Goal: Communication & Community: Answer question/provide support

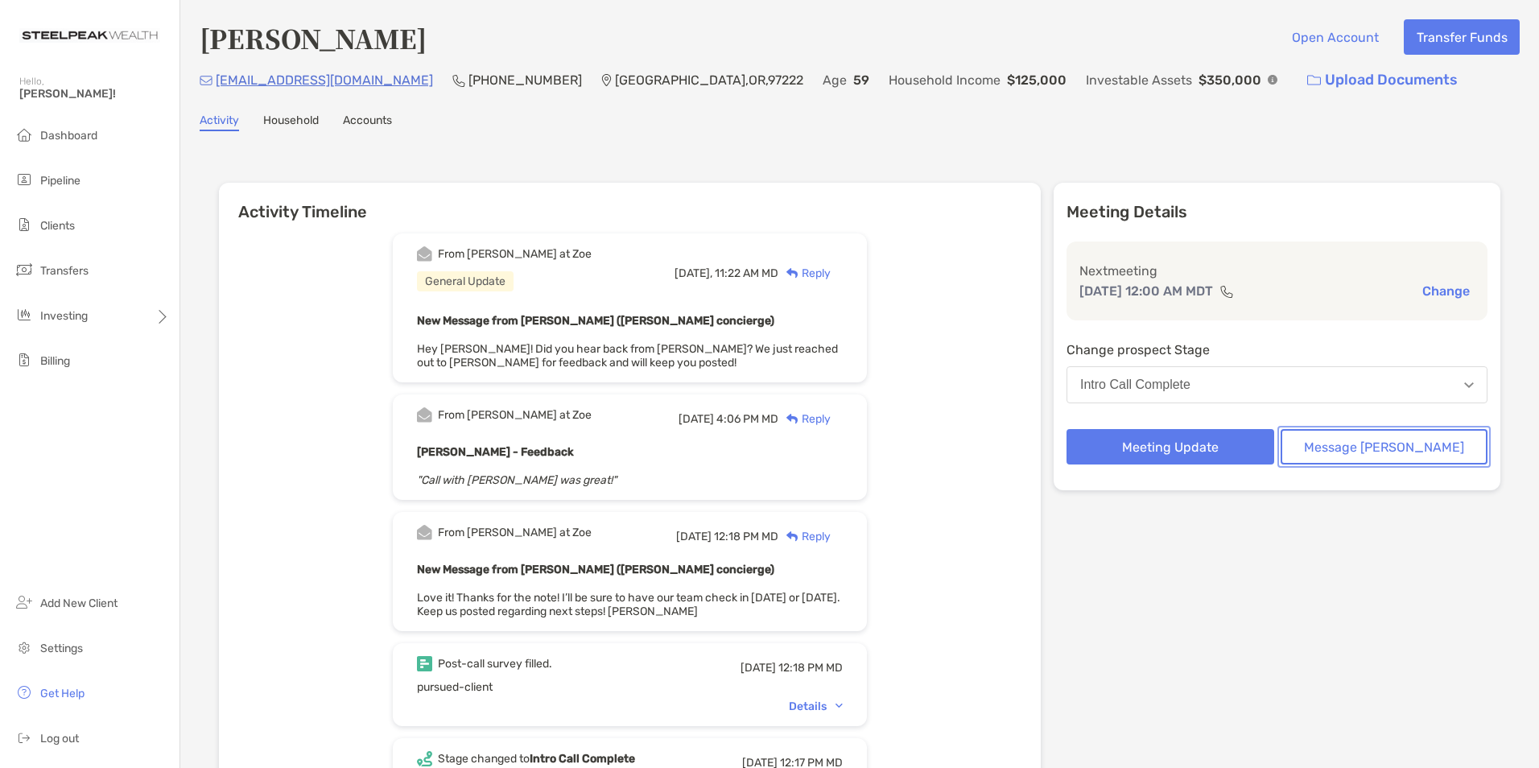
click at [1389, 452] on button "Message Zoe" at bounding box center [1385, 446] width 208 height 35
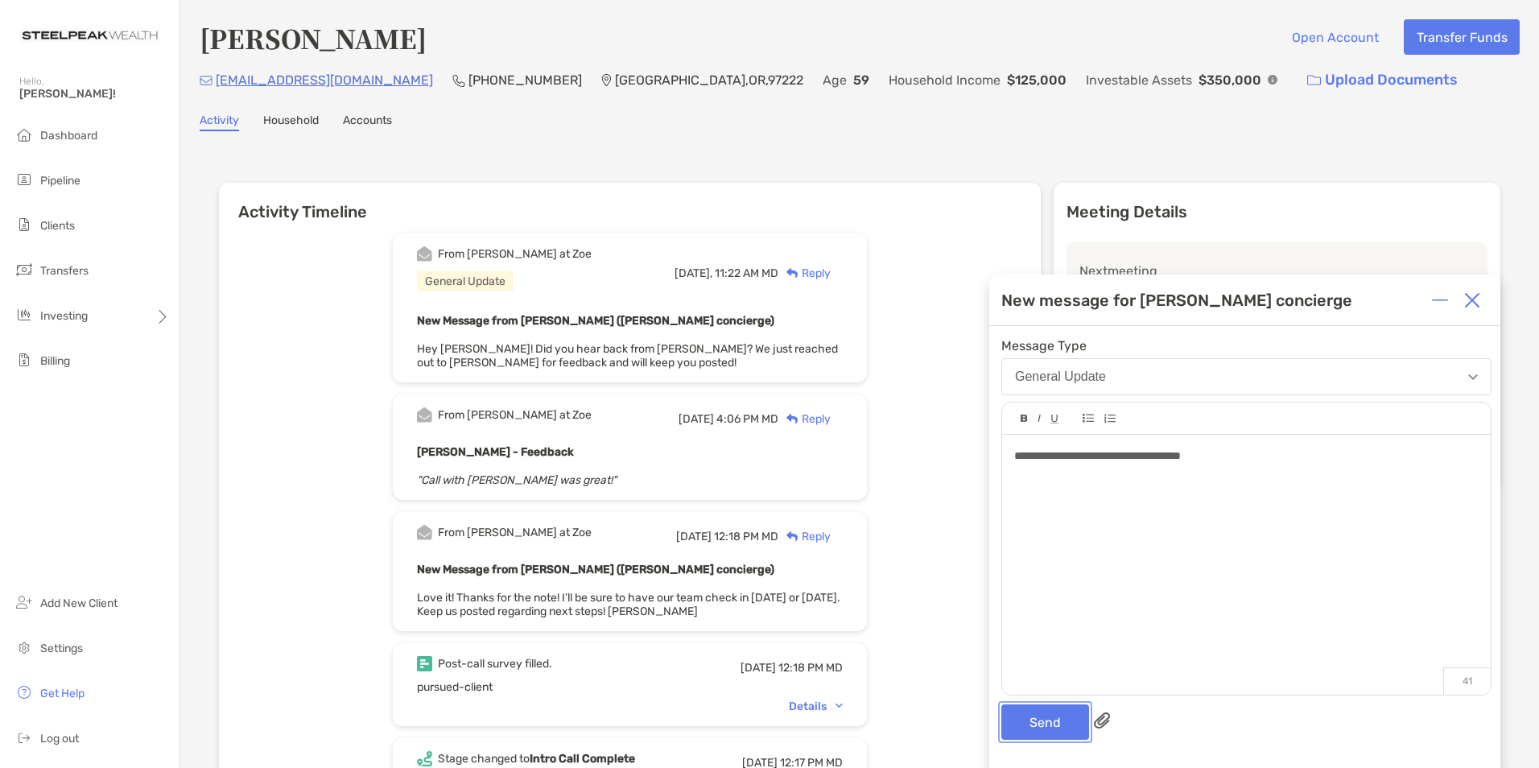
click at [1036, 720] on button "Send" at bounding box center [1045, 721] width 88 height 35
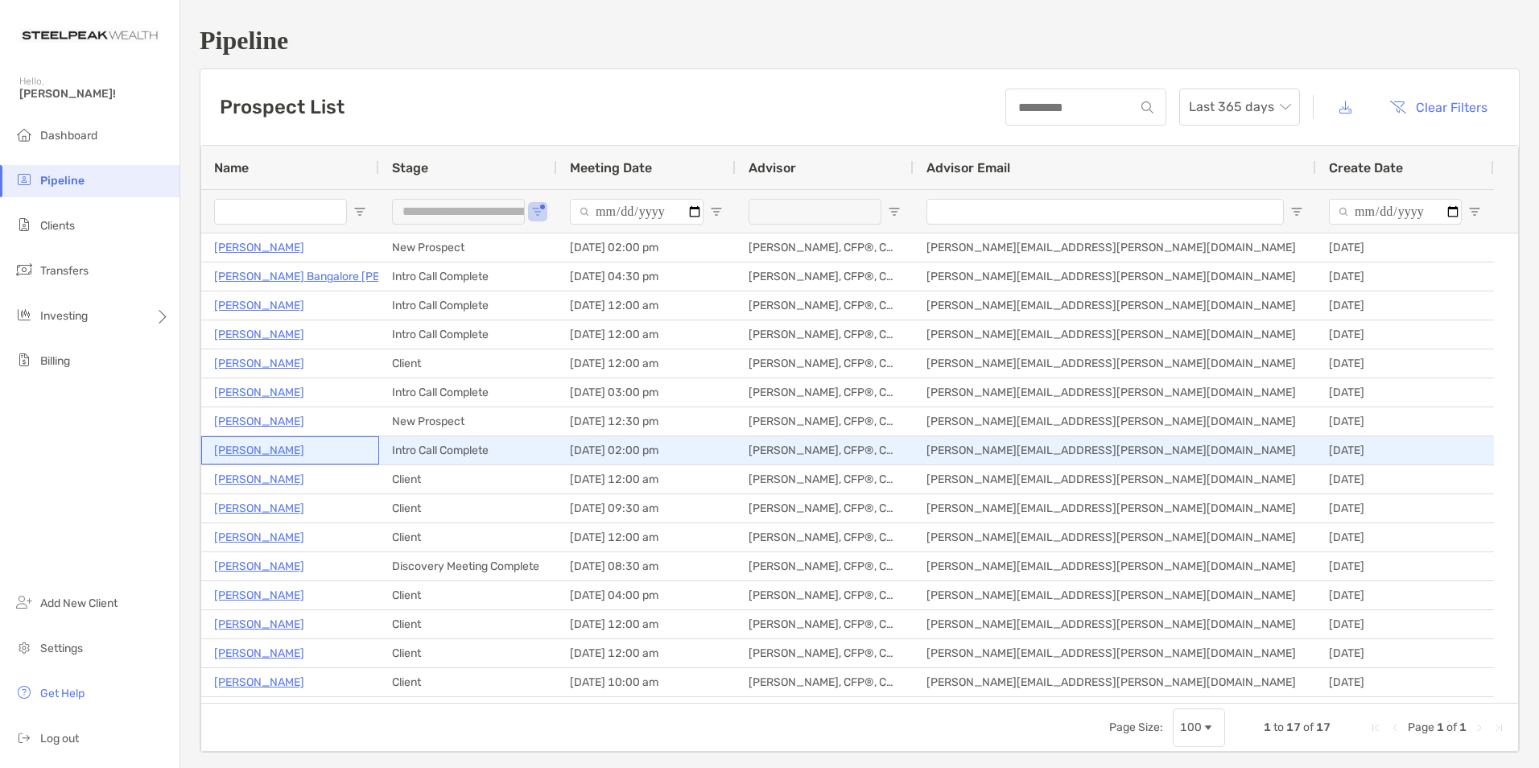
click at [250, 446] on p "[PERSON_NAME]" at bounding box center [259, 450] width 90 height 20
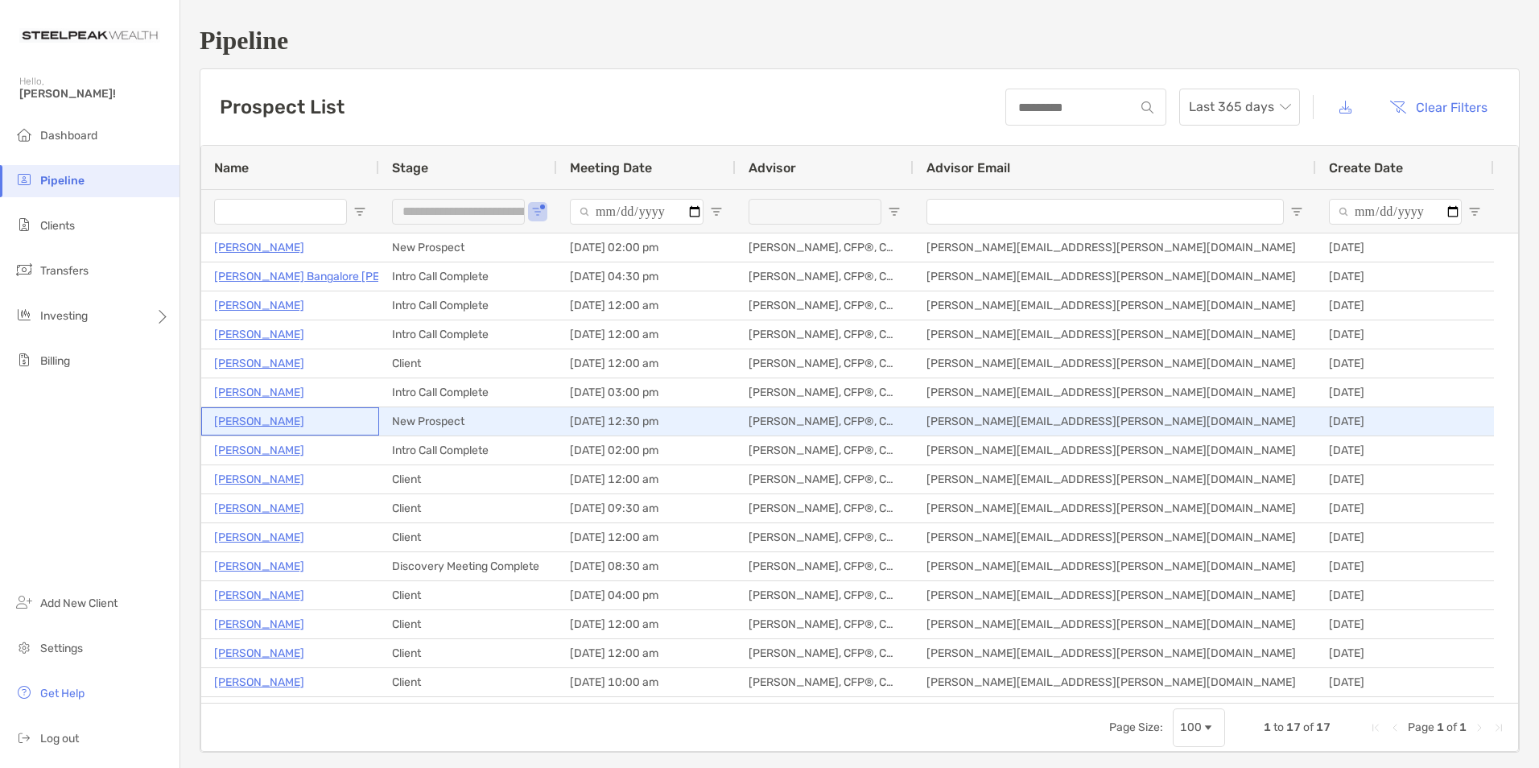
click at [253, 419] on p "[PERSON_NAME]" at bounding box center [259, 421] width 90 height 20
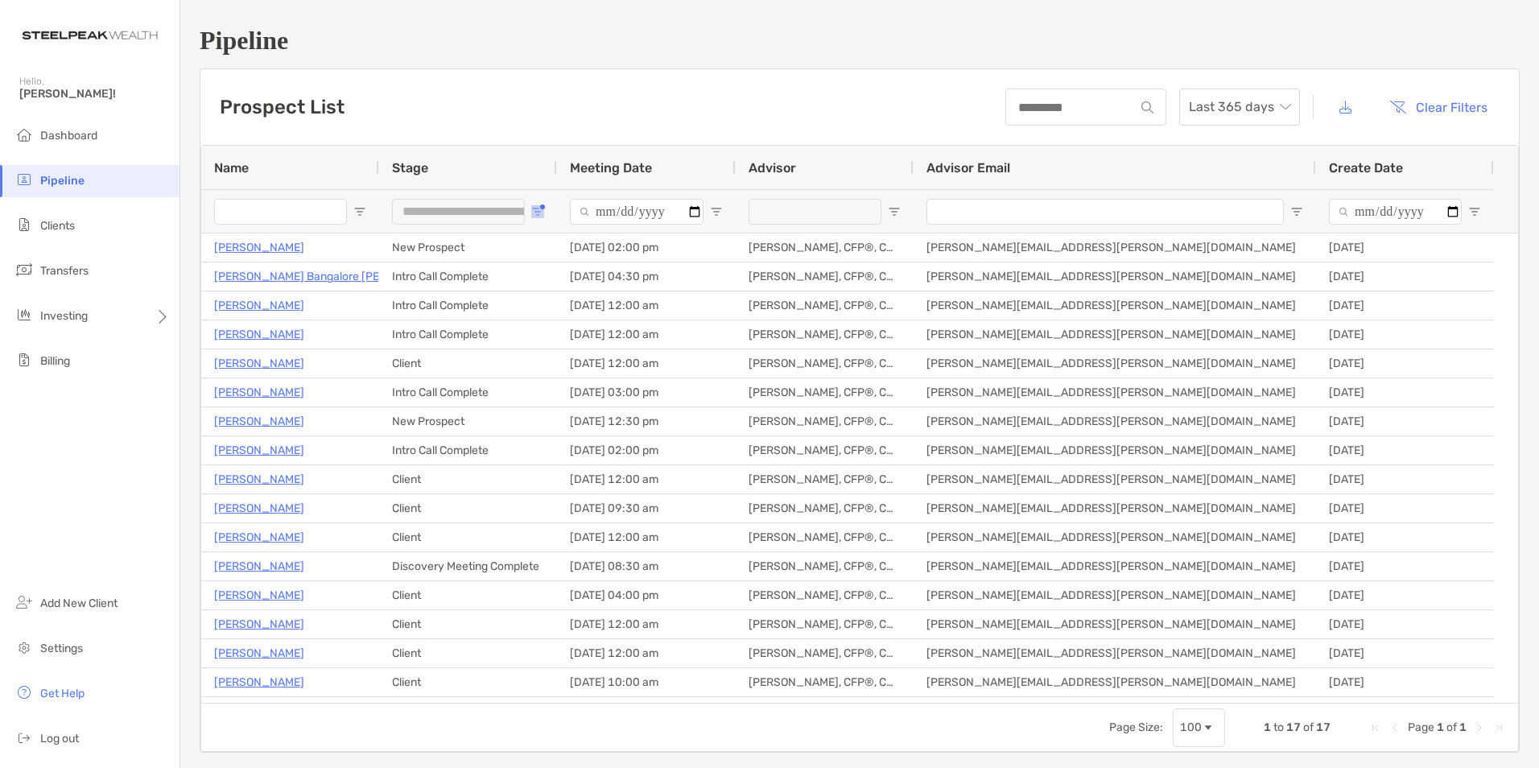
click at [538, 211] on span "Open Filter Menu" at bounding box center [537, 211] width 13 height 13
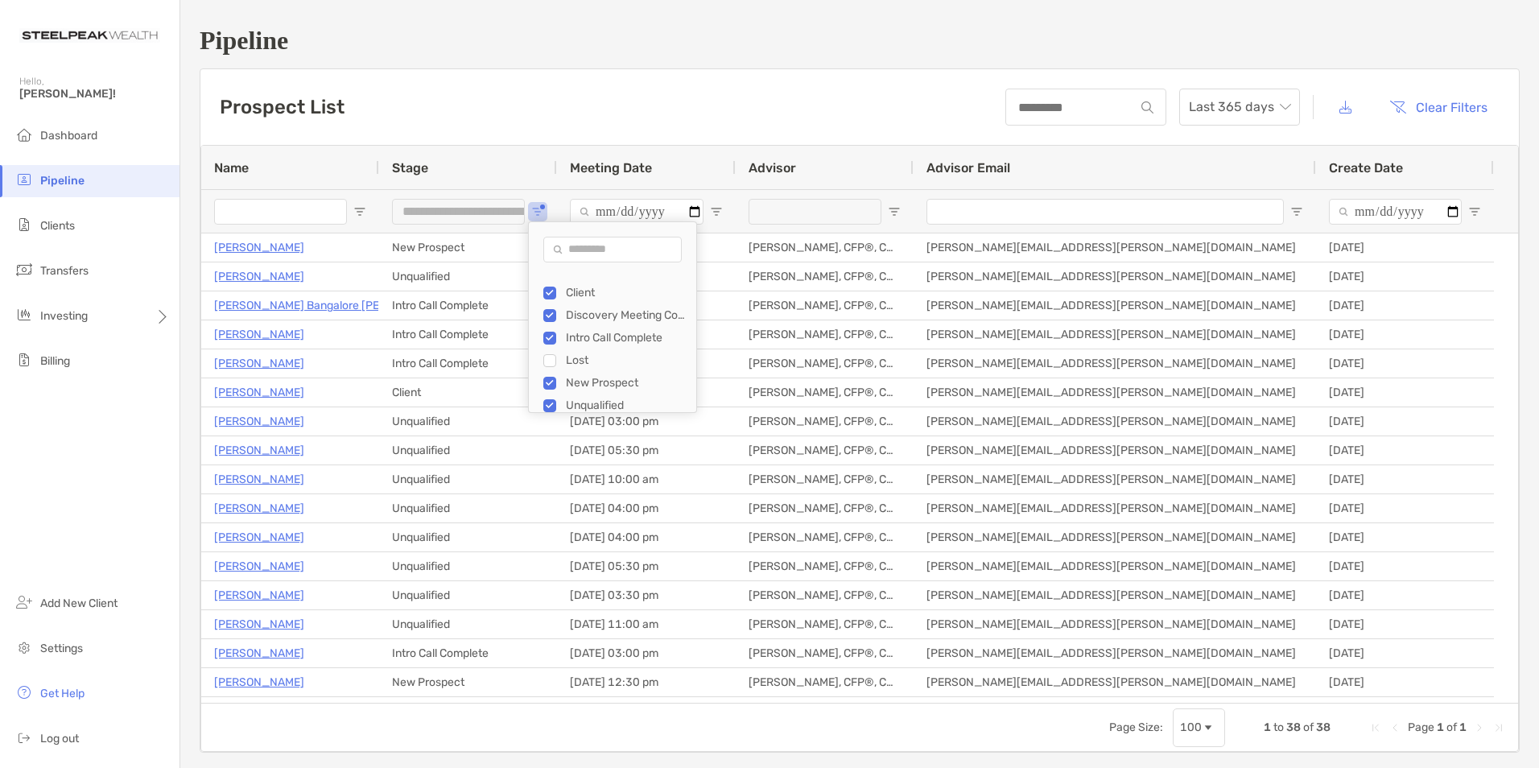
scroll to position [23, 0]
type input "**********"
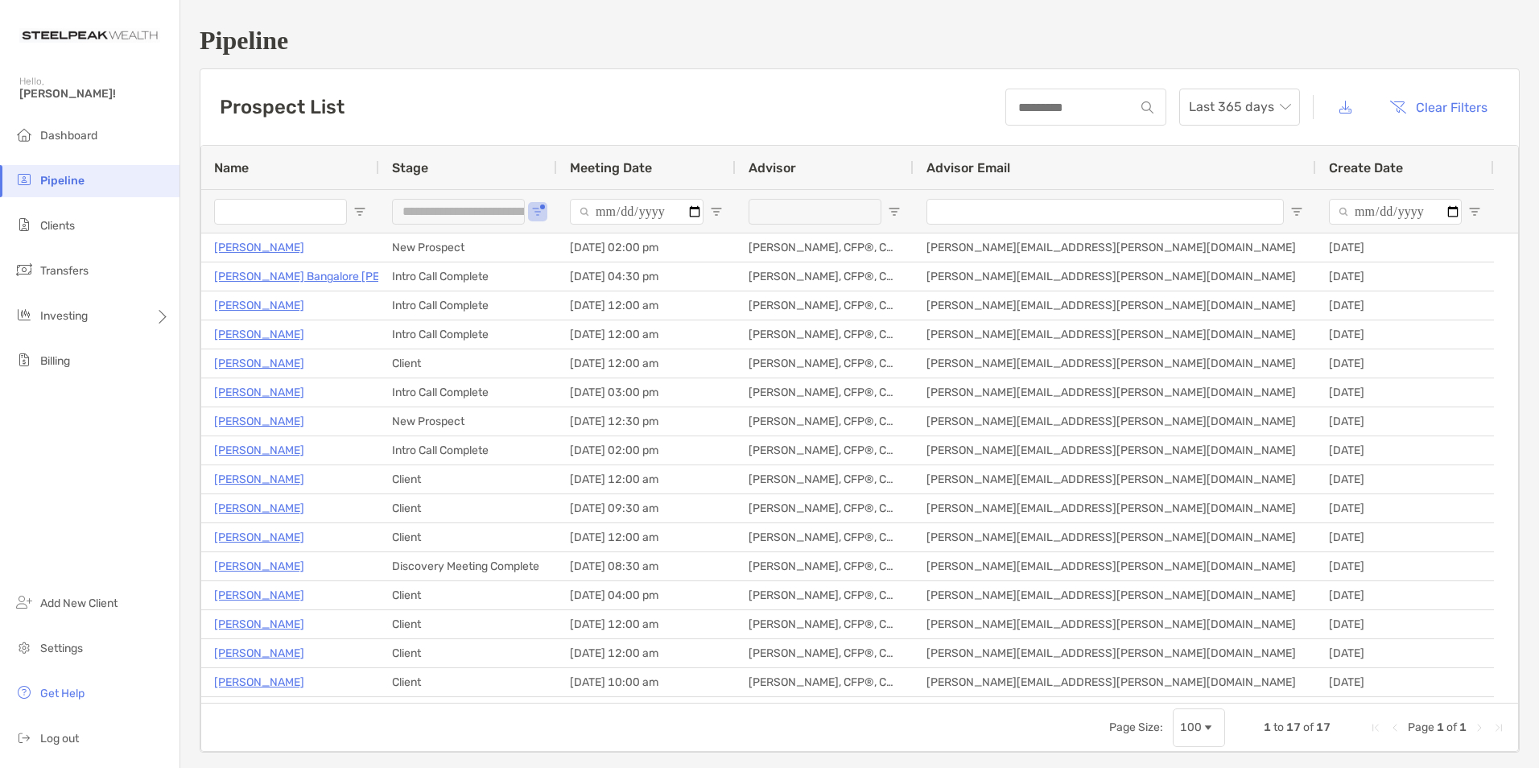
click at [523, 90] on div "Prospect List Last 365 days Clear Filters" at bounding box center [859, 107] width 1319 height 76
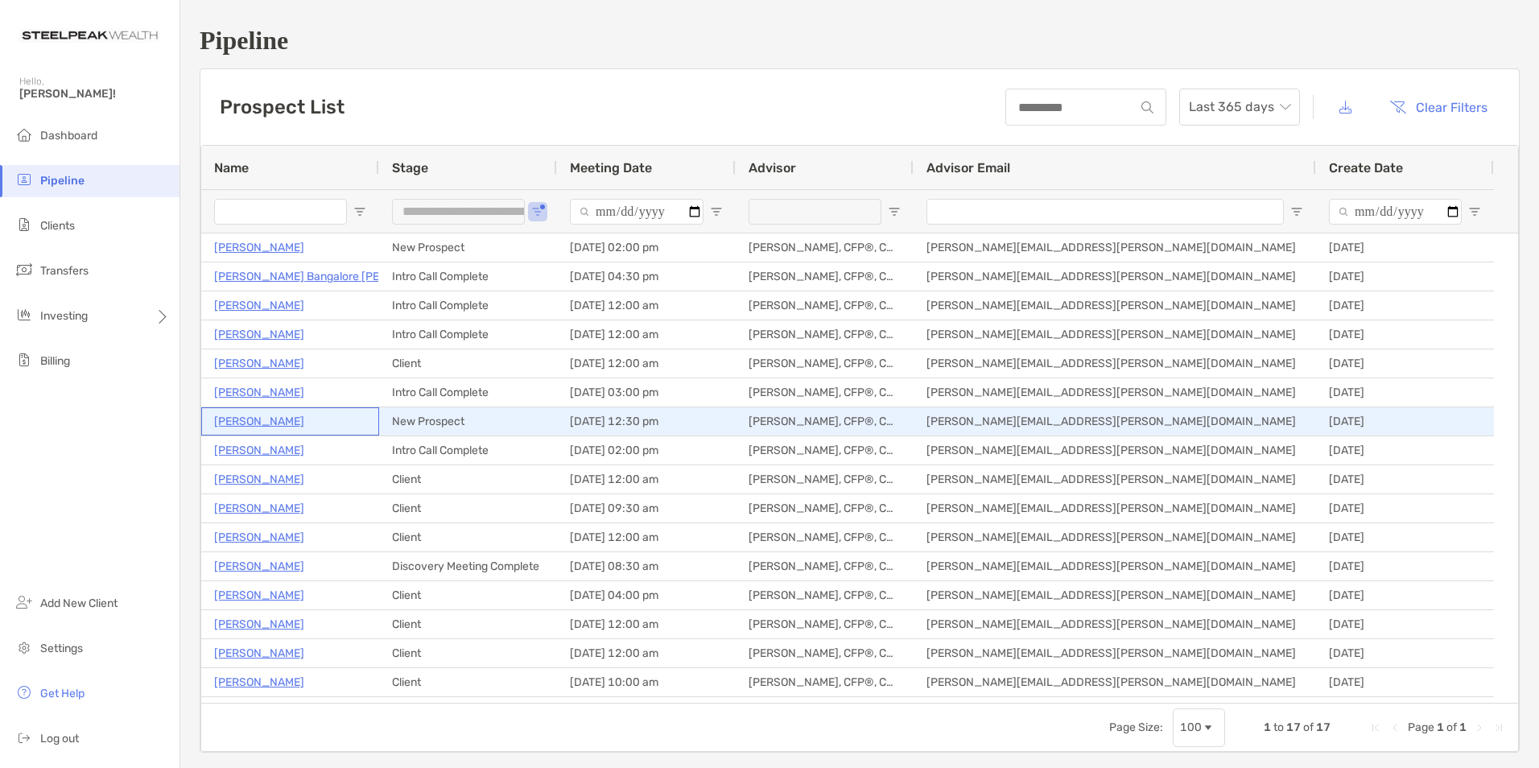
click at [254, 426] on p "[PERSON_NAME]" at bounding box center [259, 421] width 90 height 20
click at [277, 423] on p "[PERSON_NAME]" at bounding box center [259, 421] width 90 height 20
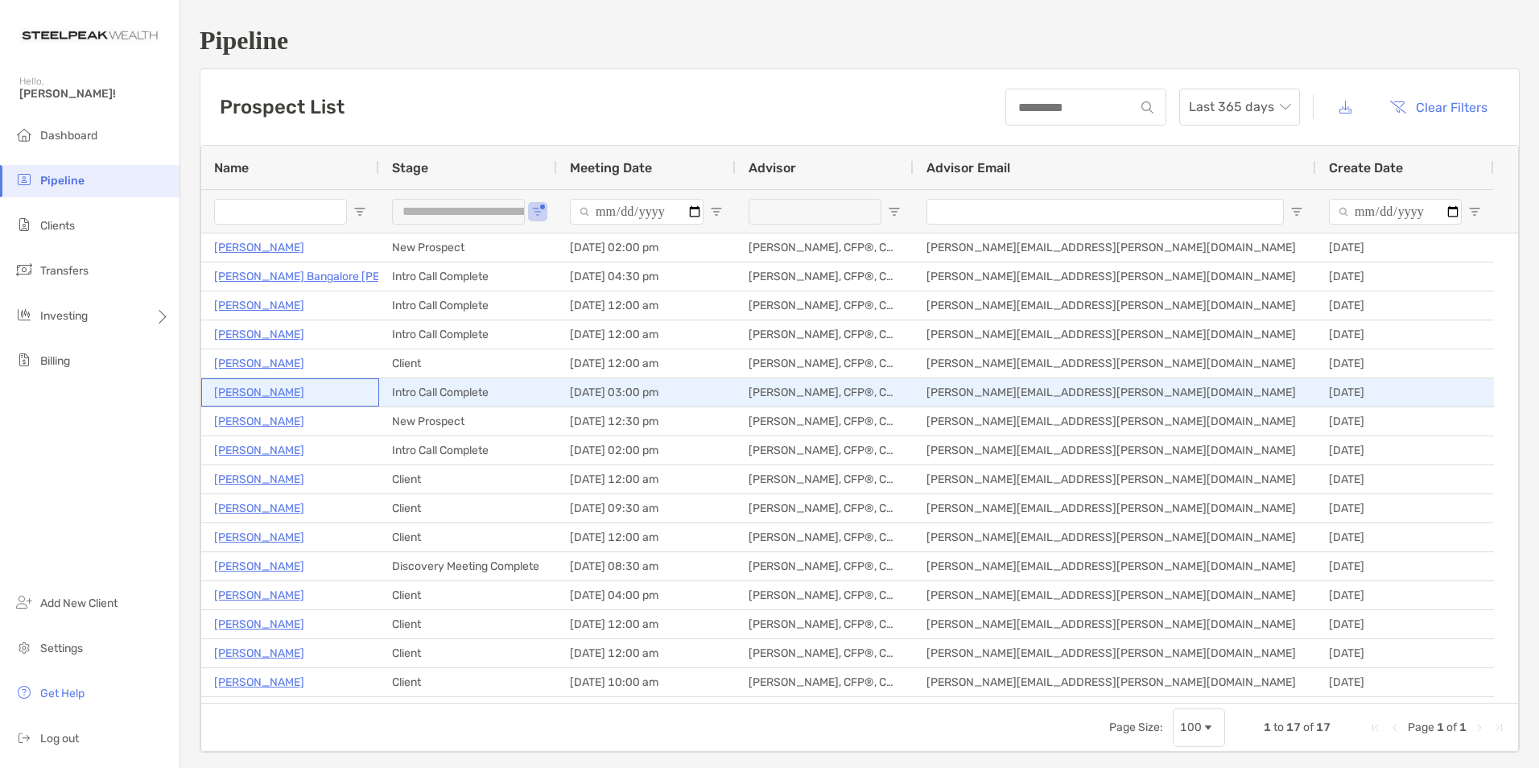
click at [235, 391] on p "Lyrrel Lombard" at bounding box center [259, 392] width 90 height 20
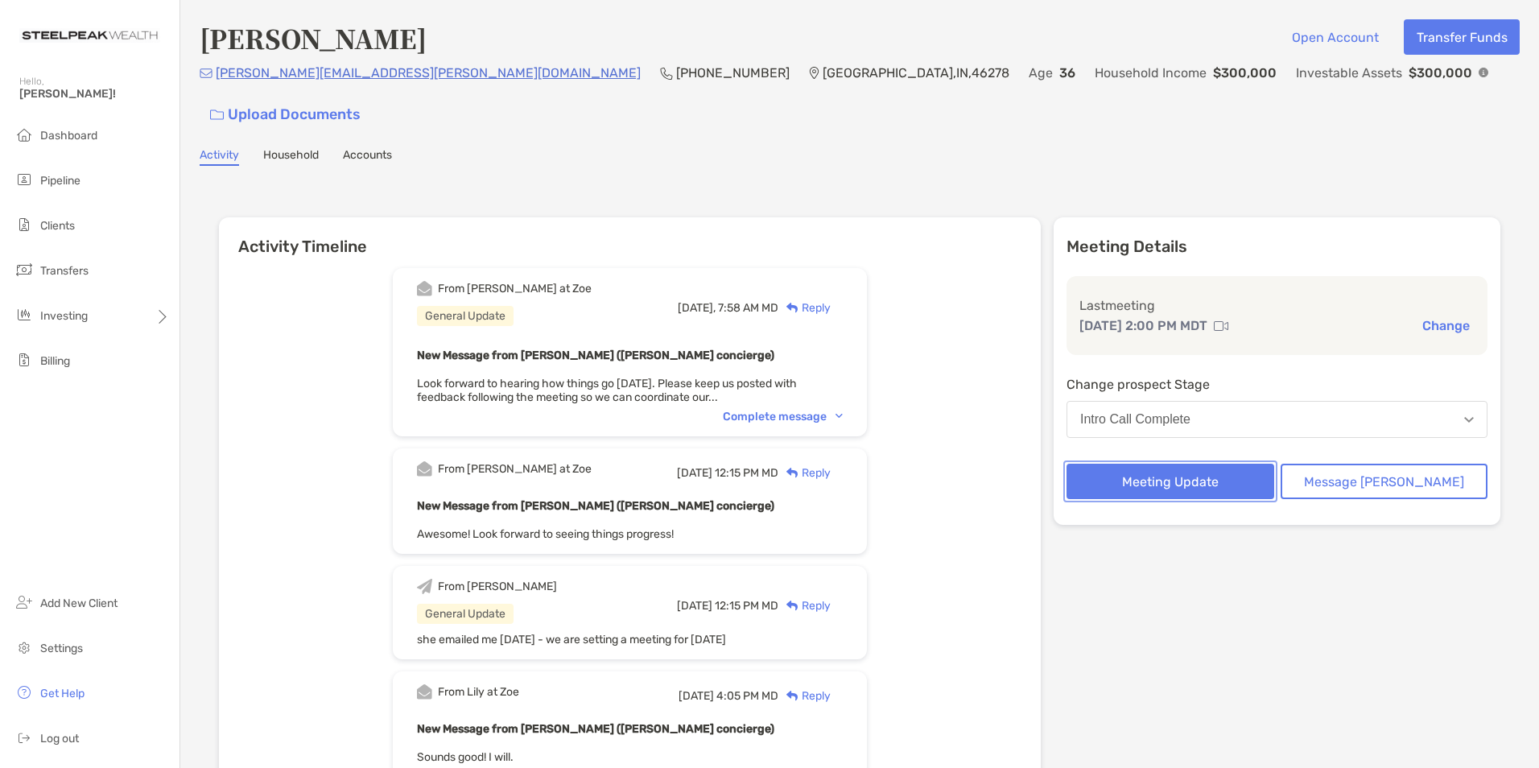
click at [1253, 464] on button "Meeting Update" at bounding box center [1171, 481] width 208 height 35
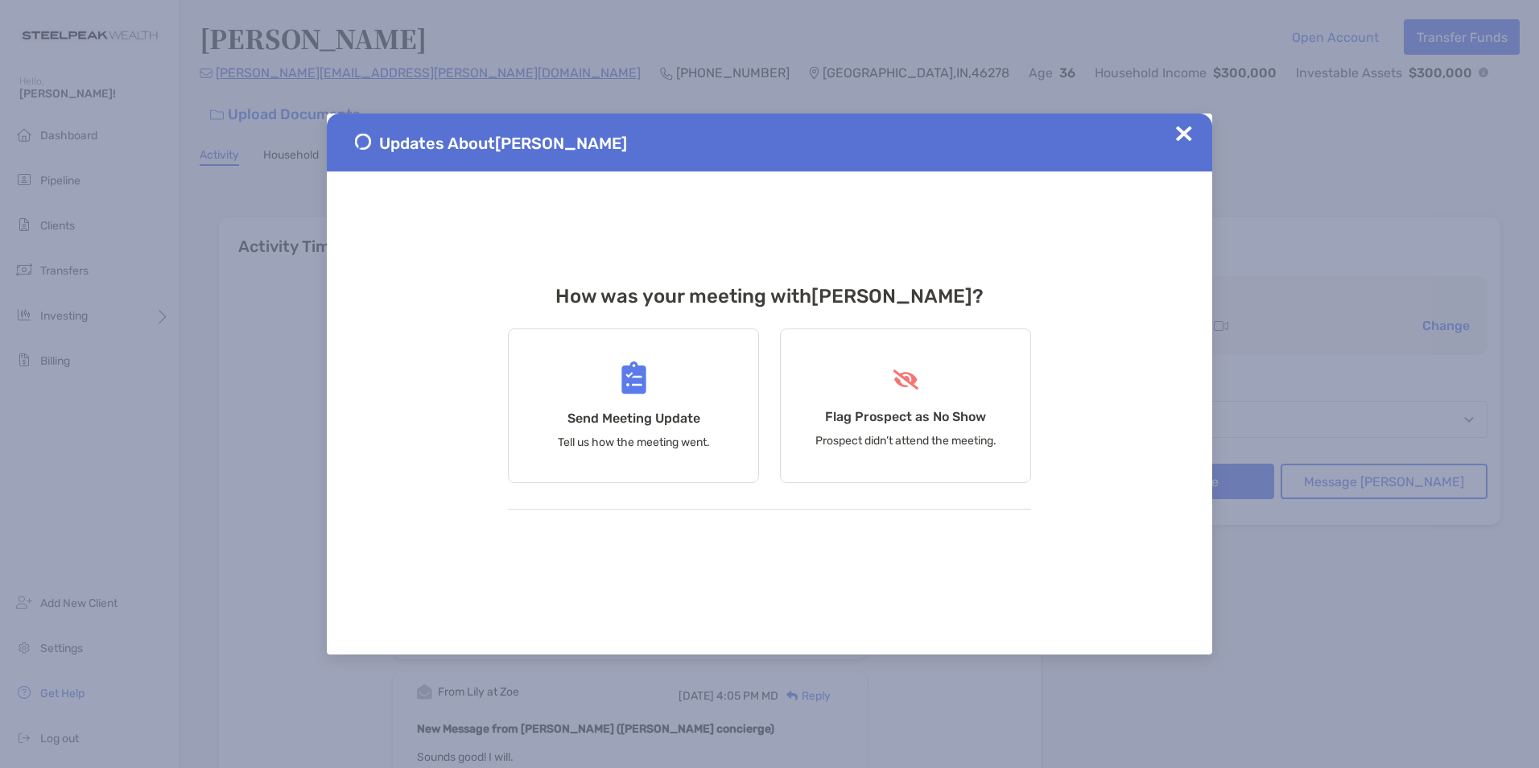
click at [1186, 134] on img at bounding box center [1184, 134] width 16 height 16
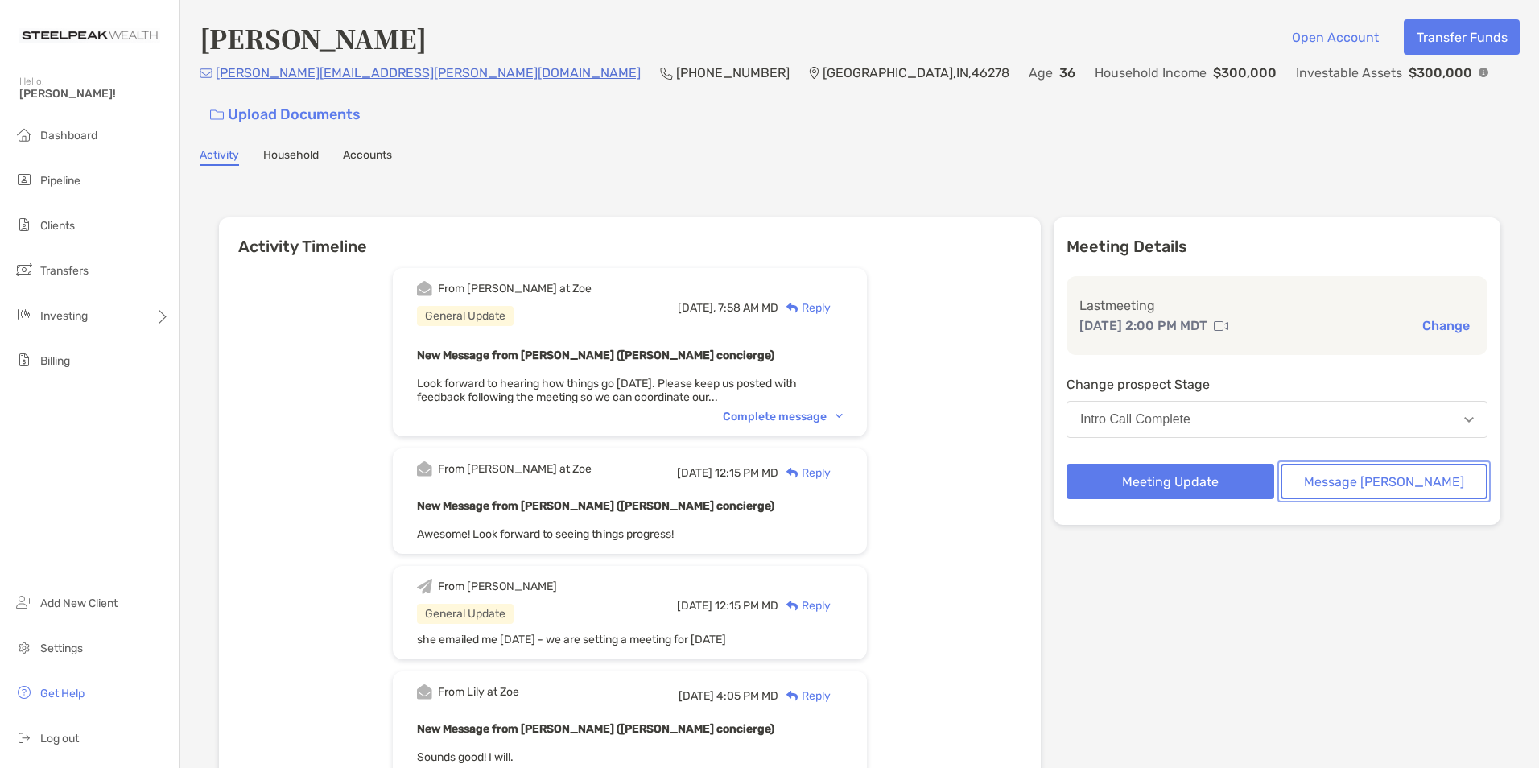
click at [1377, 464] on button "Message Zoe" at bounding box center [1385, 481] width 208 height 35
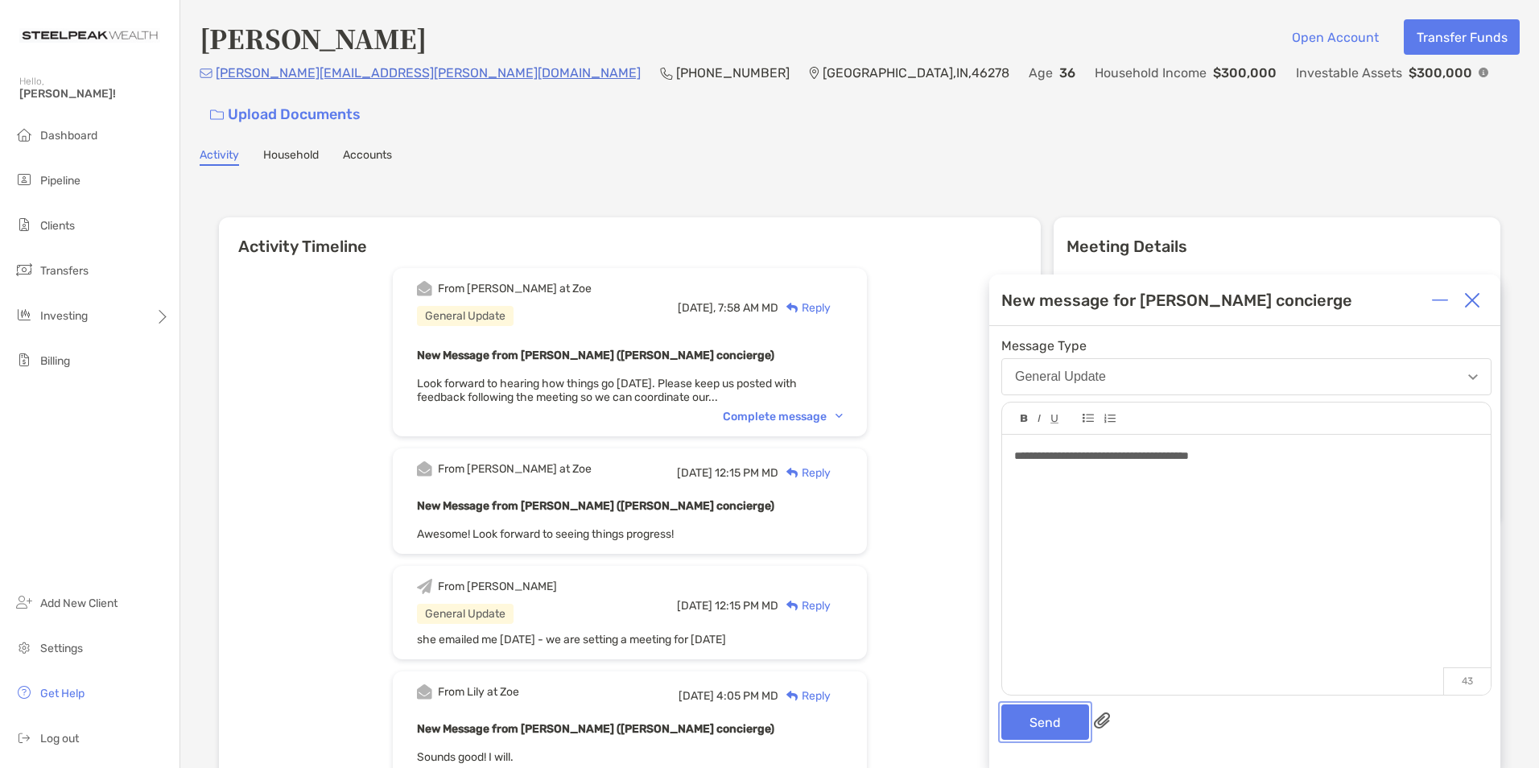
click at [1022, 730] on button "Send" at bounding box center [1045, 721] width 88 height 35
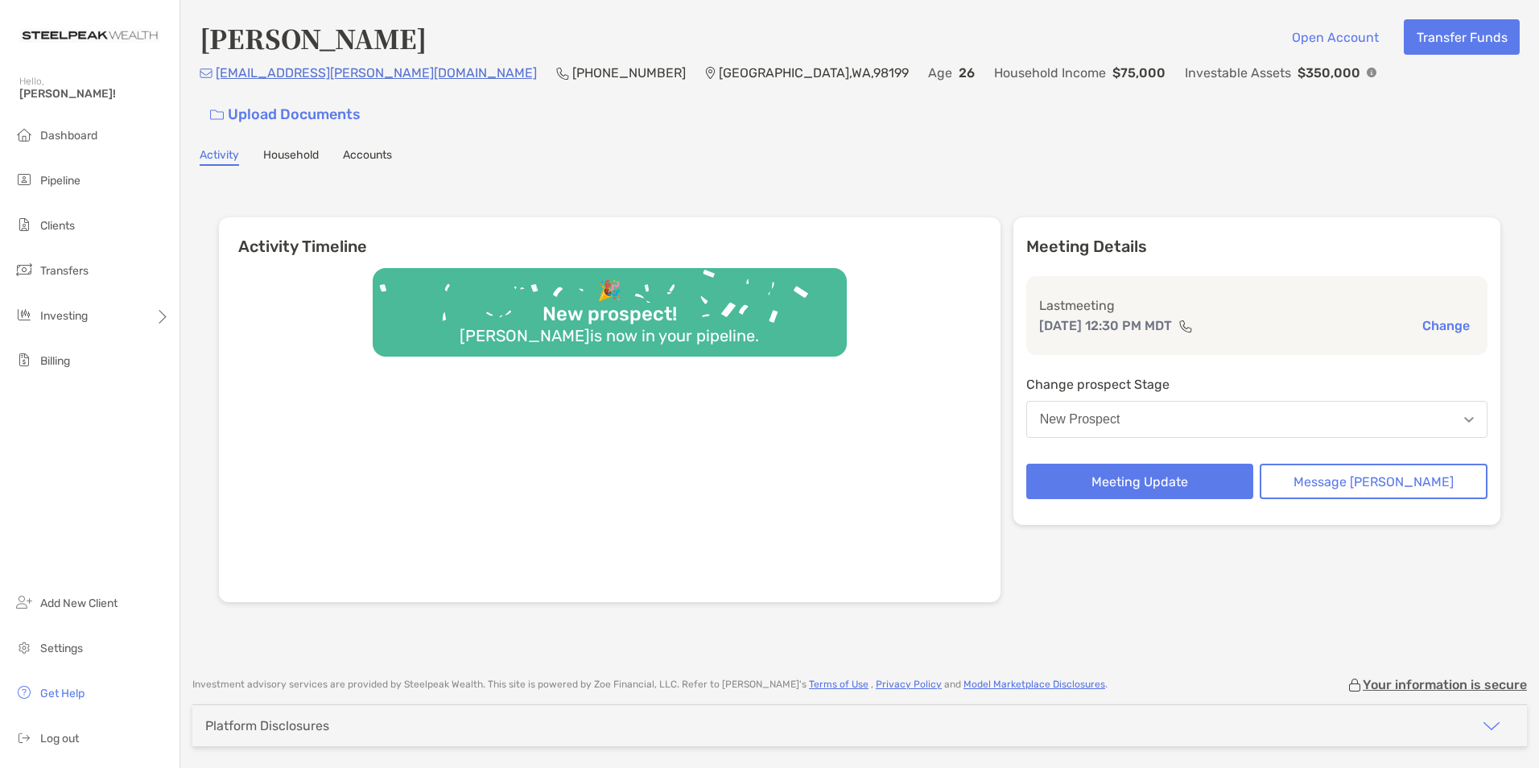
click at [1184, 401] on button "New Prospect" at bounding box center [1256, 419] width 461 height 37
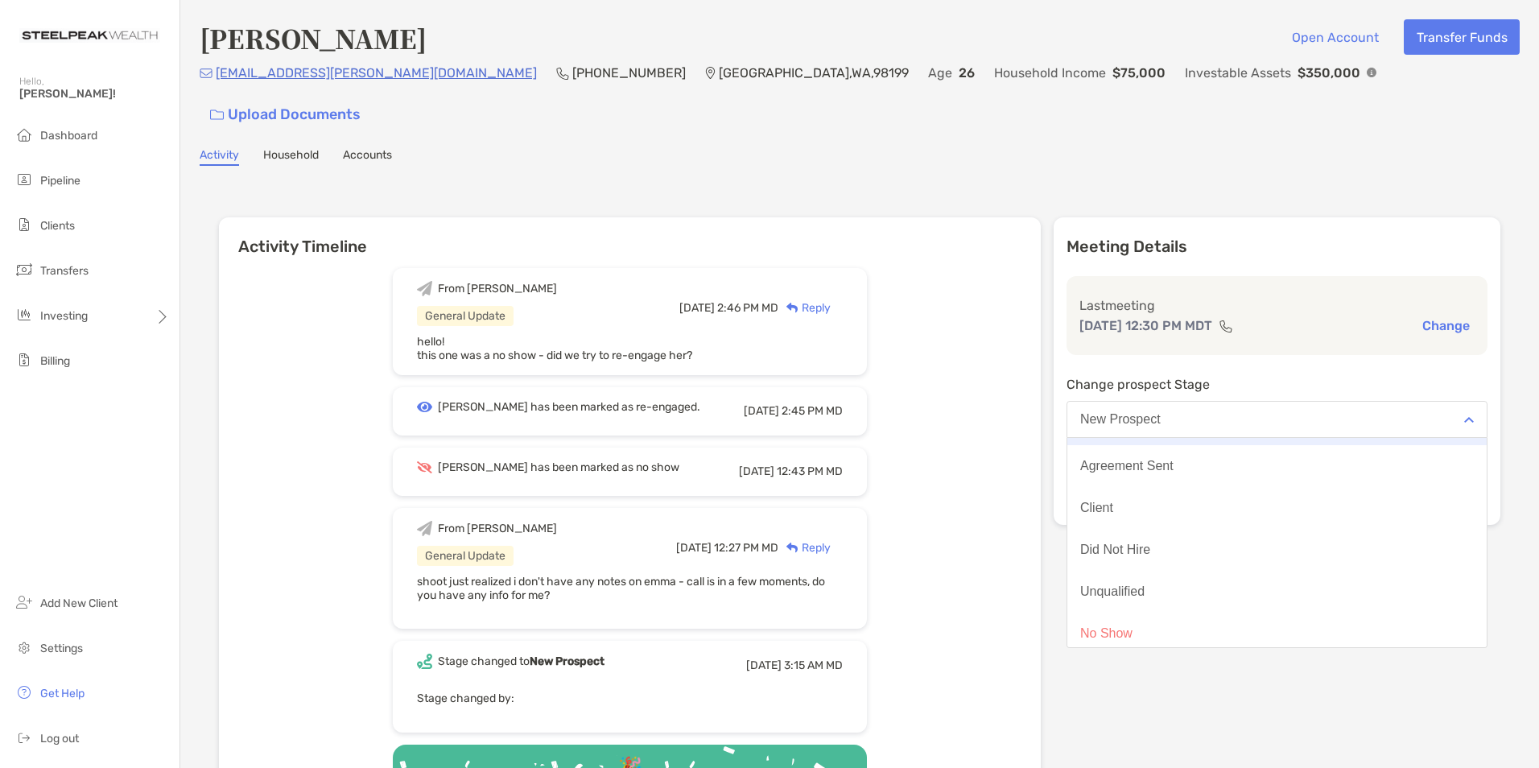
scroll to position [126, 0]
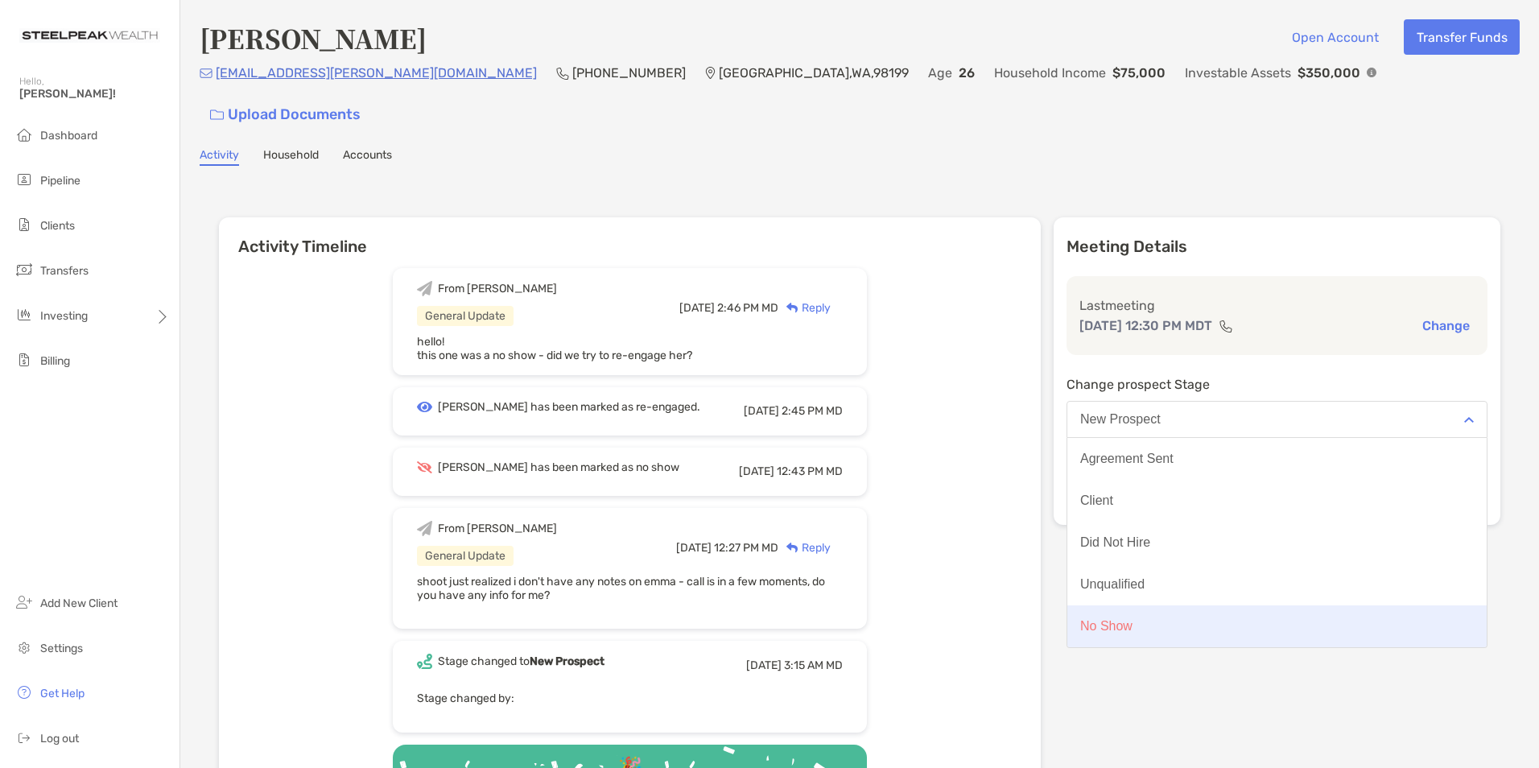
click at [1133, 619] on div "No Show" at bounding box center [1106, 626] width 52 height 14
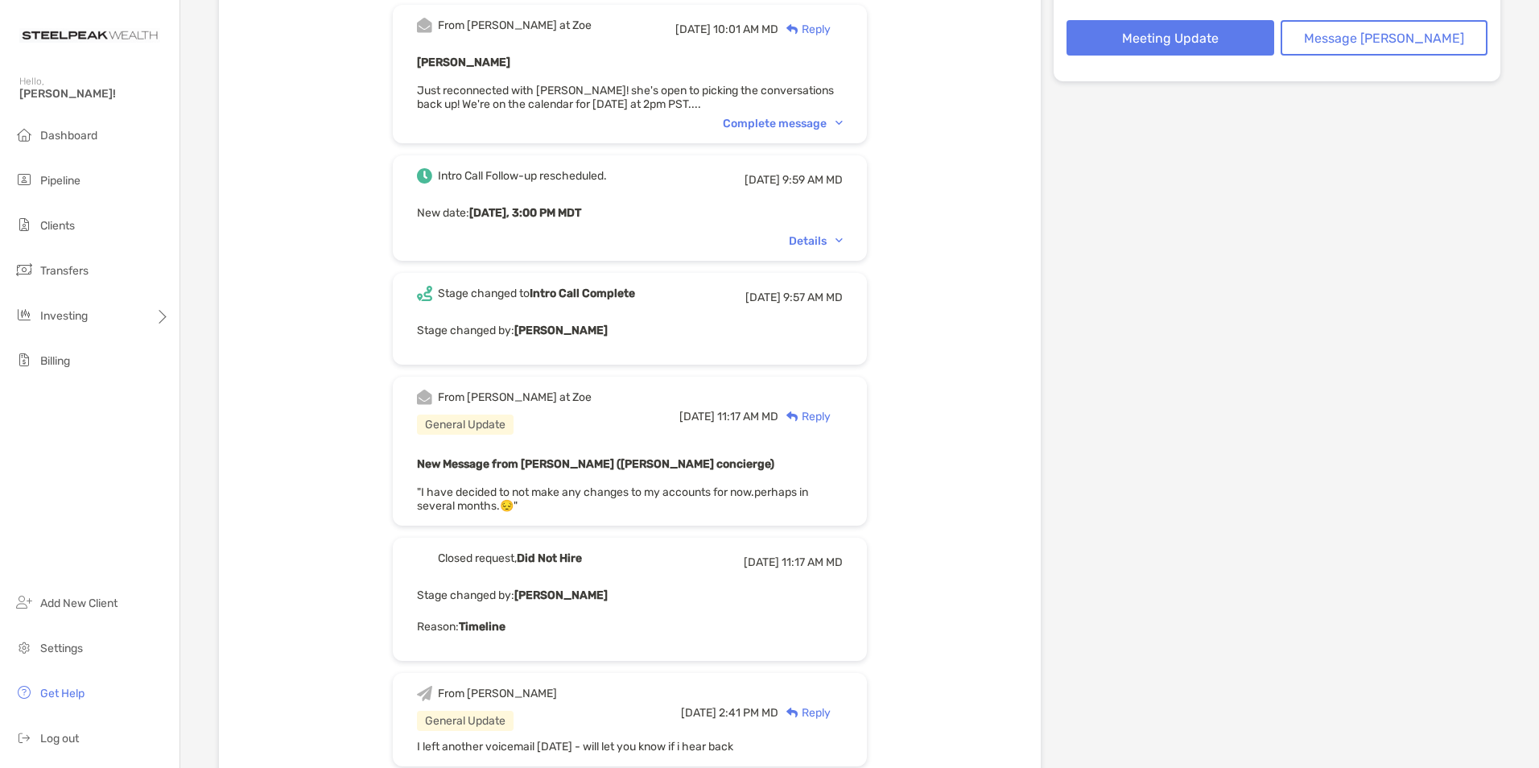
scroll to position [195, 0]
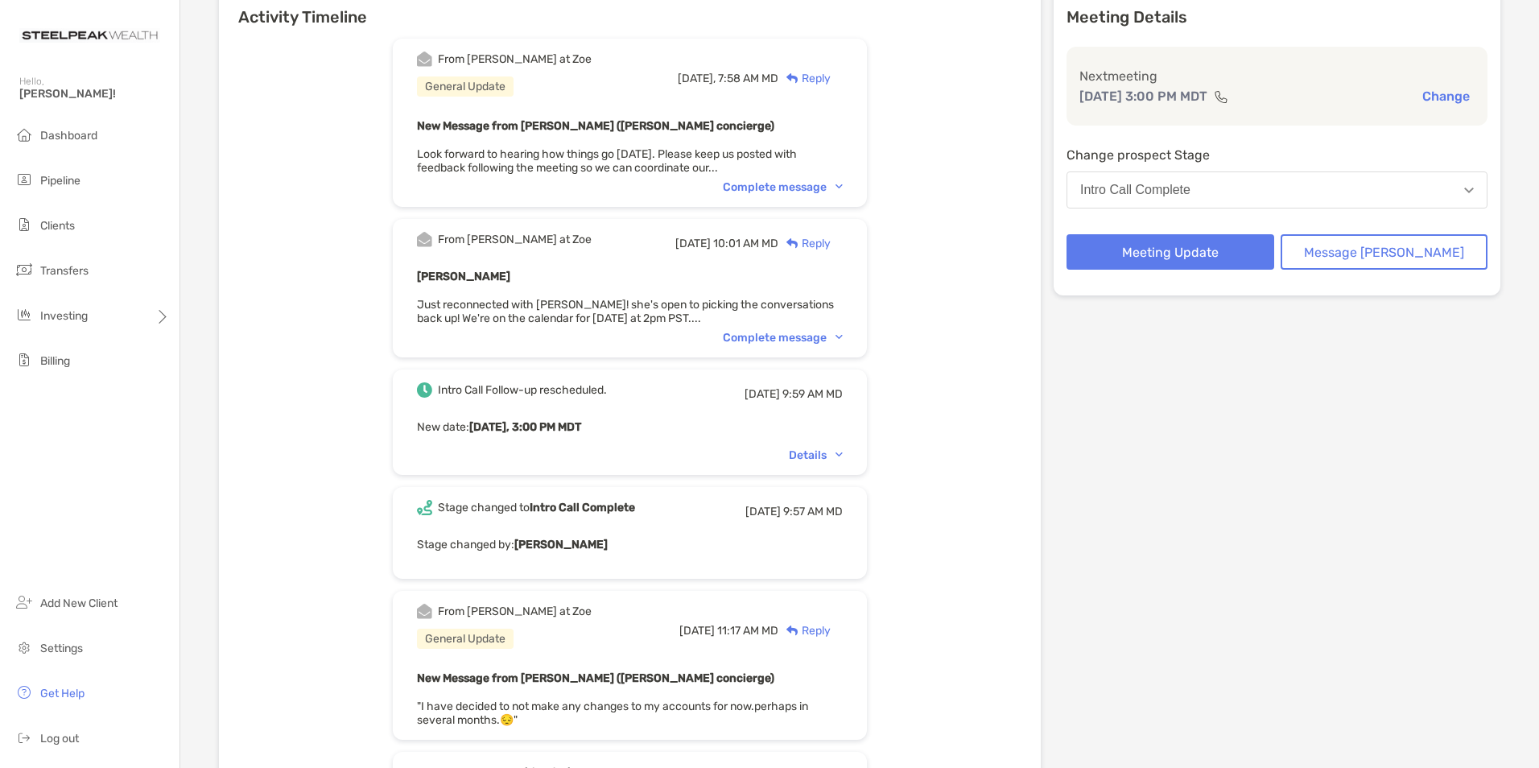
click at [775, 332] on div "Complete message" at bounding box center [783, 338] width 120 height 14
